Goal: Book appointment/travel/reservation

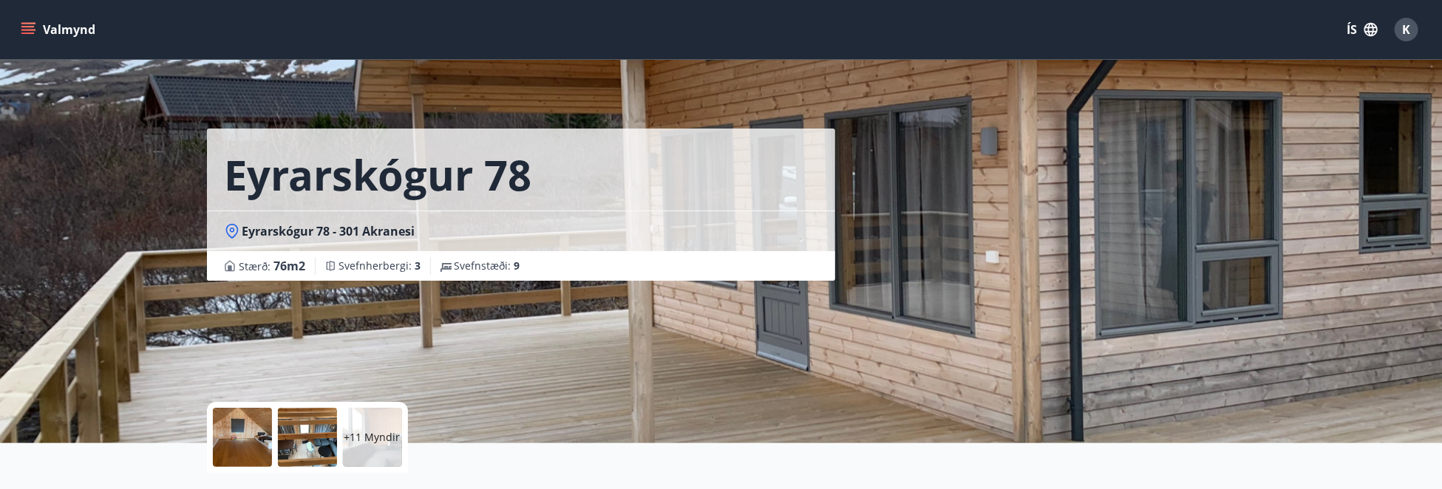
click at [44, 33] on button "Valmynd" at bounding box center [59, 29] width 83 height 27
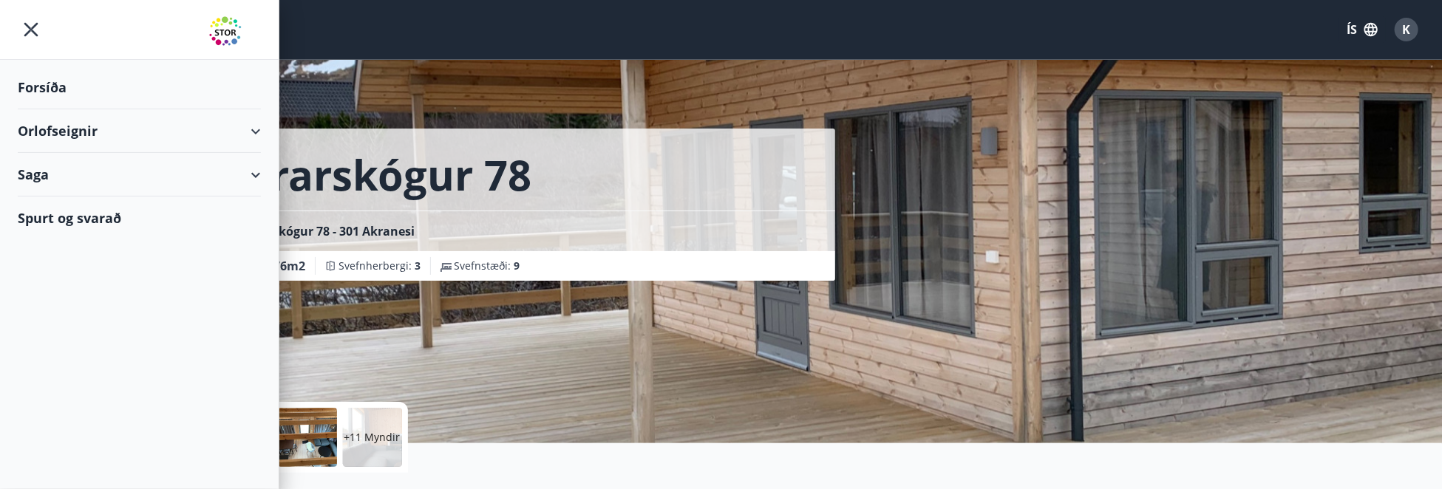
click at [69, 86] on div "Forsíða" at bounding box center [139, 88] width 243 height 44
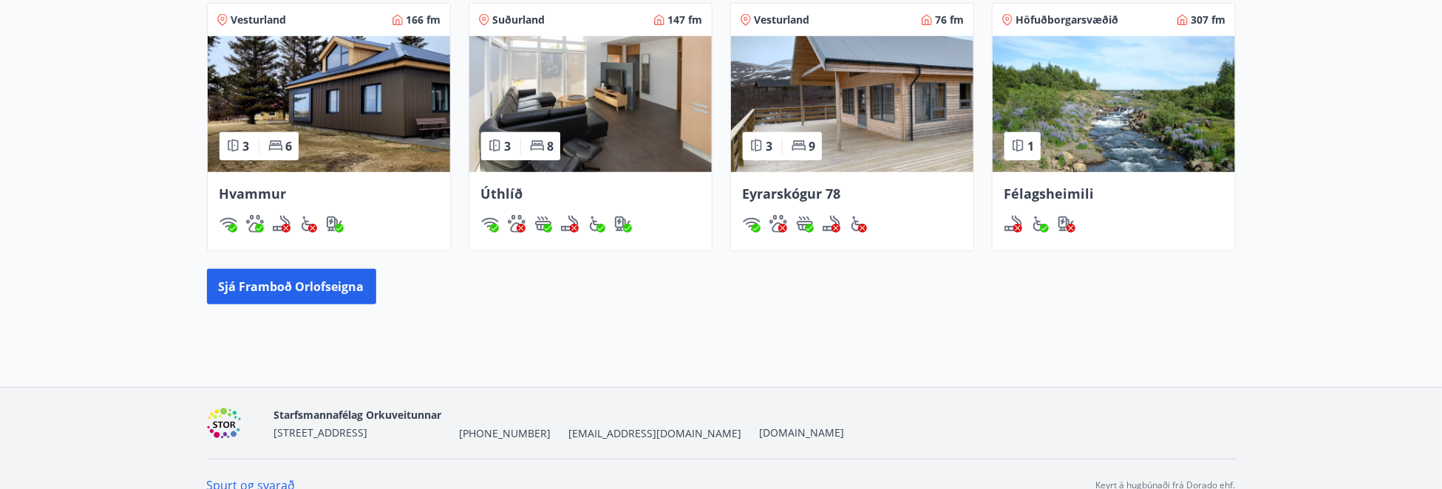
scroll to position [727, 0]
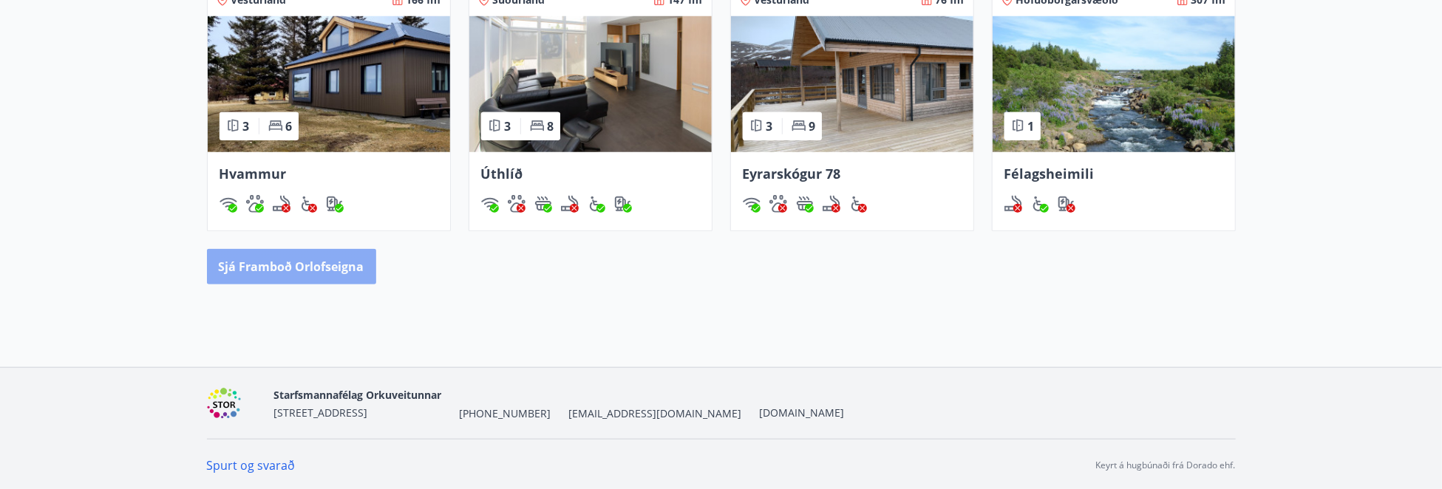
click at [292, 266] on button "Sjá framboð orlofseigna" at bounding box center [291, 266] width 169 height 35
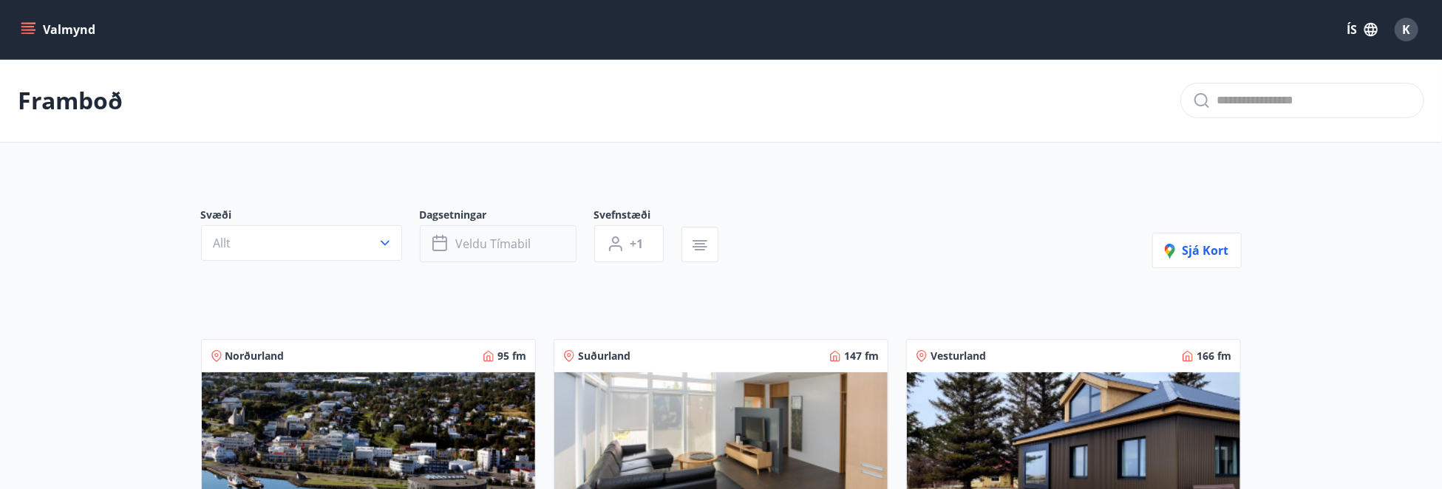
click at [468, 241] on span "Veldu tímabil" at bounding box center [493, 244] width 75 height 16
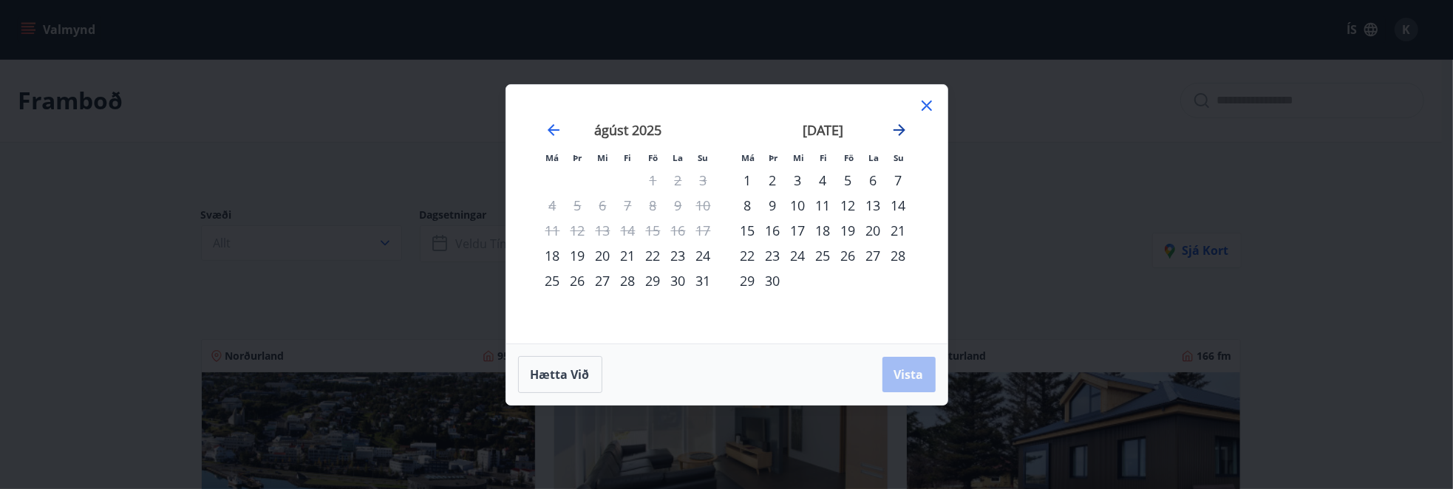
click at [896, 132] on icon "Move forward to switch to the next month." at bounding box center [899, 130] width 18 height 18
click at [907, 130] on icon "Move forward to switch to the next month." at bounding box center [899, 130] width 18 height 18
click at [905, 130] on icon "Move forward to switch to the next month." at bounding box center [899, 130] width 18 height 18
click at [768, 258] on div "23" at bounding box center [772, 255] width 25 height 25
click at [766, 277] on div "30" at bounding box center [772, 280] width 25 height 25
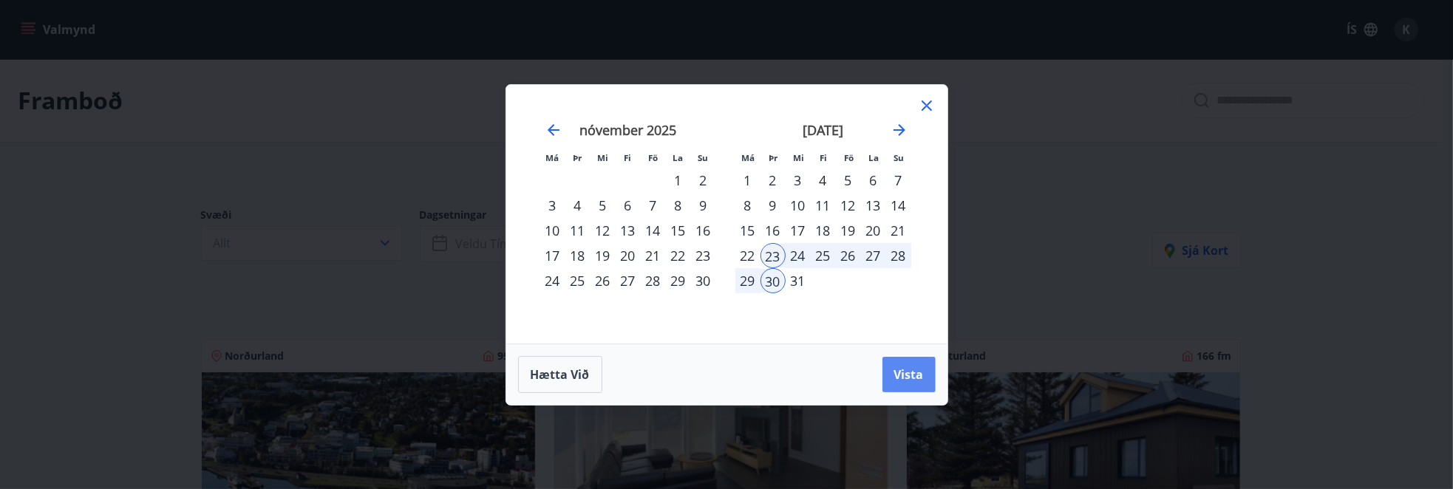
click at [911, 376] on span "Vista" at bounding box center [909, 374] width 30 height 16
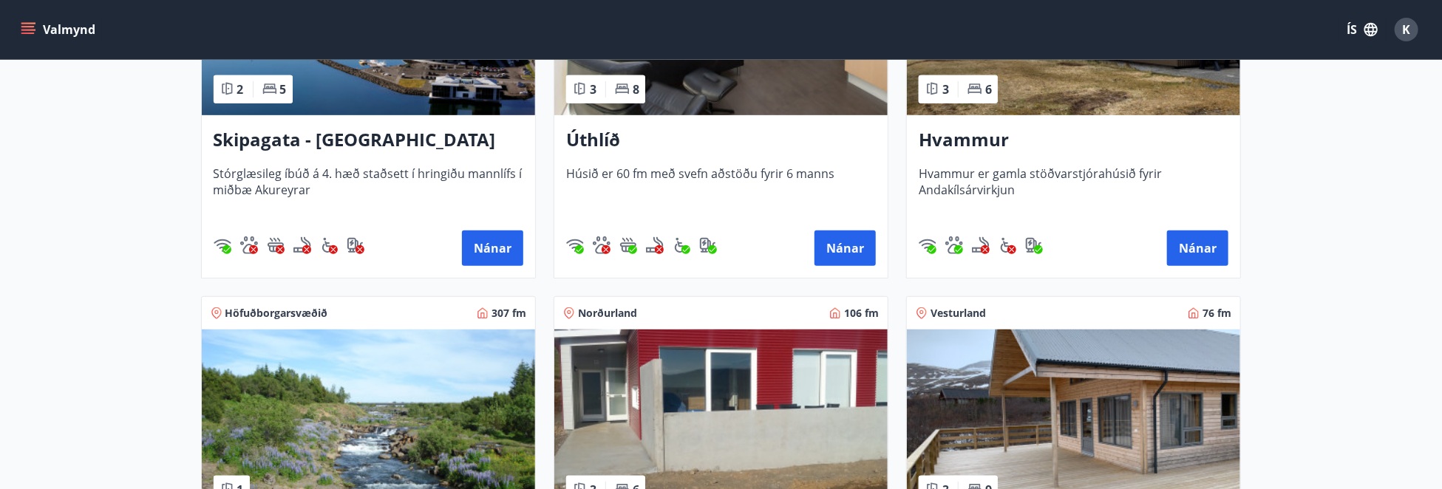
scroll to position [222, 0]
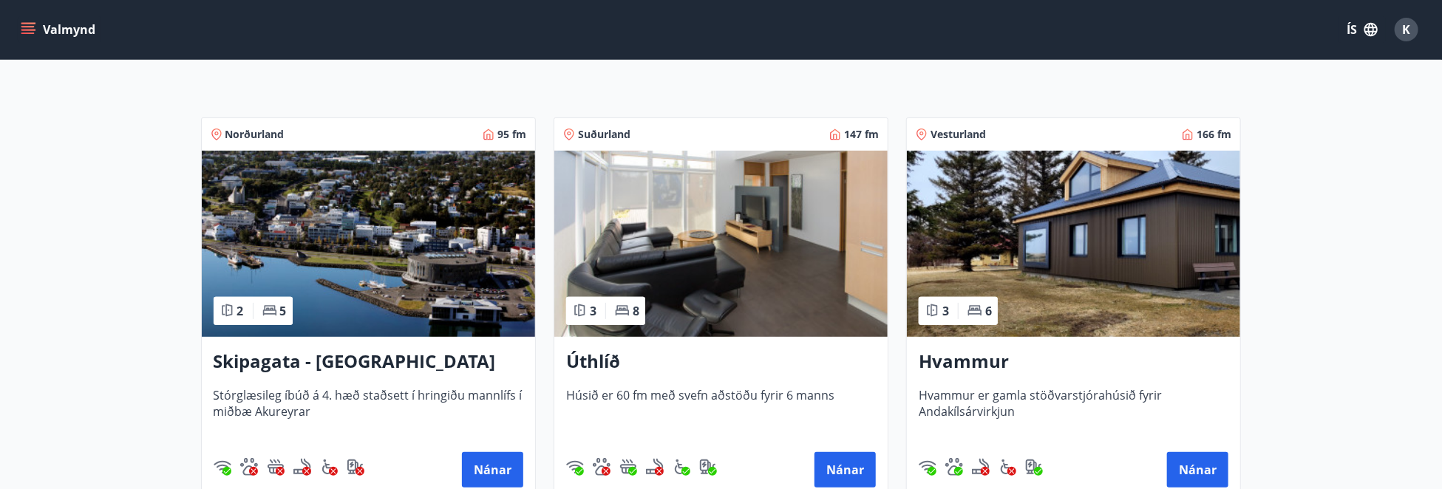
click at [1105, 396] on span "Hvammur er gamla stöðvarstjórahúsið fyrir Andakílsárvirkjun" at bounding box center [1073, 411] width 310 height 49
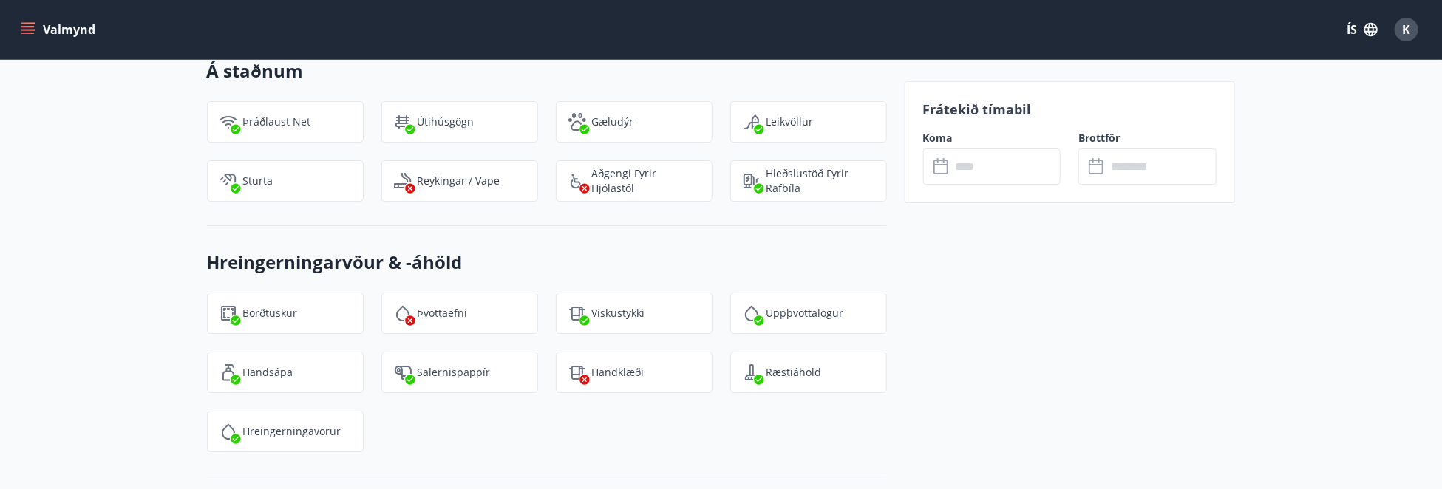
scroll to position [2956, 0]
